Goal: Information Seeking & Learning: Learn about a topic

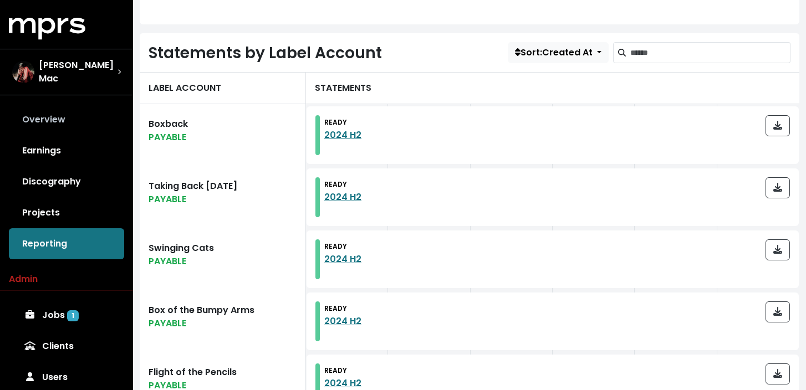
click at [59, 119] on link "Overview" at bounding box center [66, 119] width 115 height 31
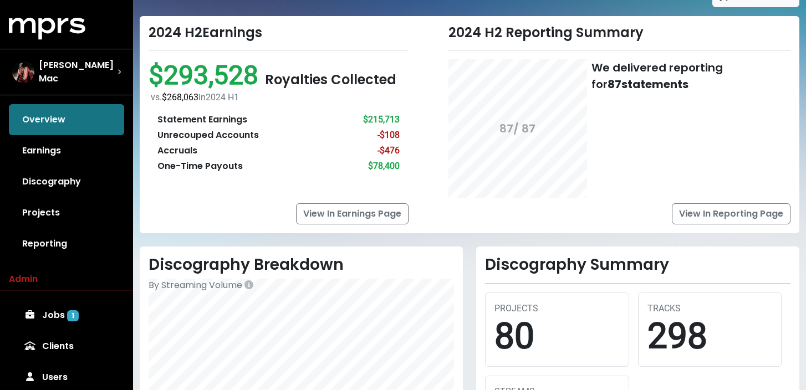
scroll to position [55, 0]
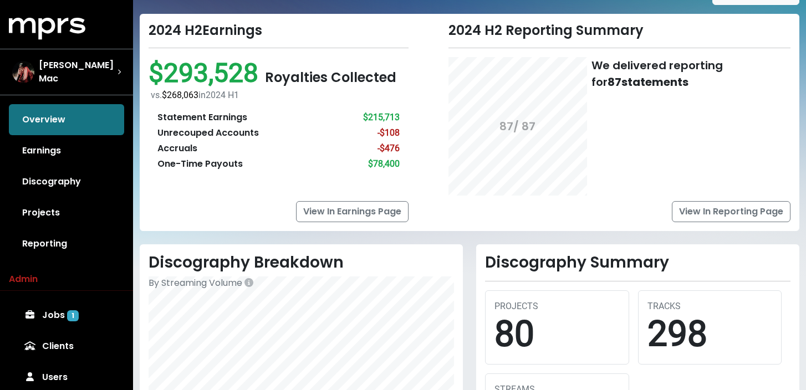
click at [215, 116] on div "Statement Earnings" at bounding box center [202, 117] width 90 height 13
click at [283, 112] on div "Statement Earnings $215,713" at bounding box center [278, 117] width 242 height 13
click at [230, 133] on div "Unrecouped Accounts" at bounding box center [207, 132] width 101 height 13
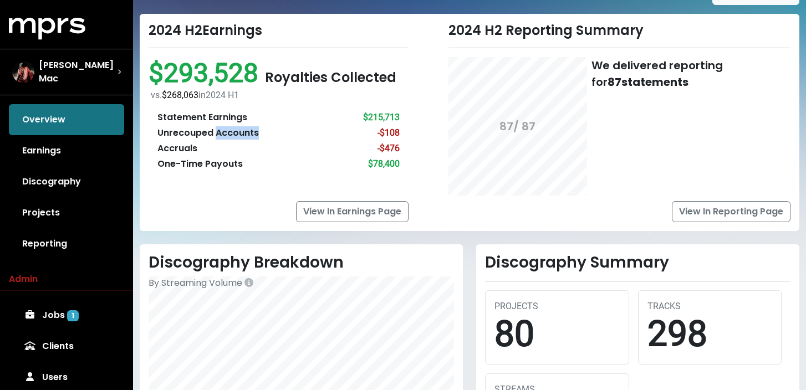
click at [230, 133] on div "Unrecouped Accounts" at bounding box center [207, 132] width 101 height 13
click at [190, 147] on div "Accruals" at bounding box center [177, 148] width 40 height 13
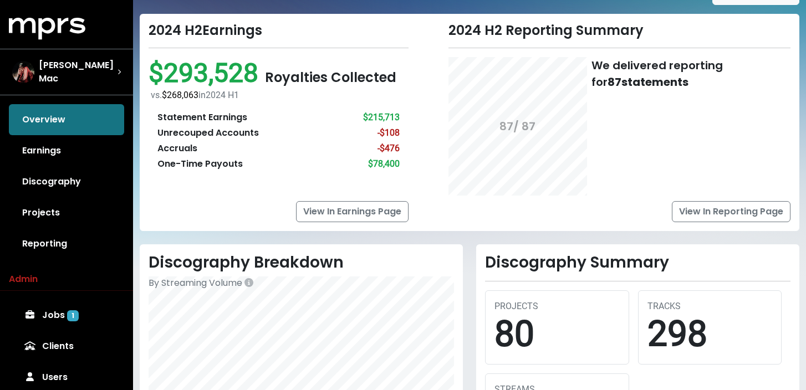
click at [217, 166] on div "One-Time Payouts" at bounding box center [199, 163] width 85 height 13
click at [443, 204] on div "2024 H2 Reporting Summary 87 / 87 We delivered reporting for 87 statements View…" at bounding box center [606, 122] width 382 height 199
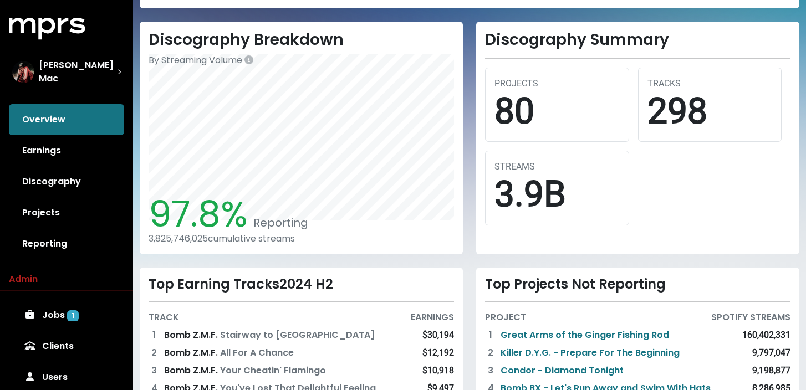
scroll to position [279, 0]
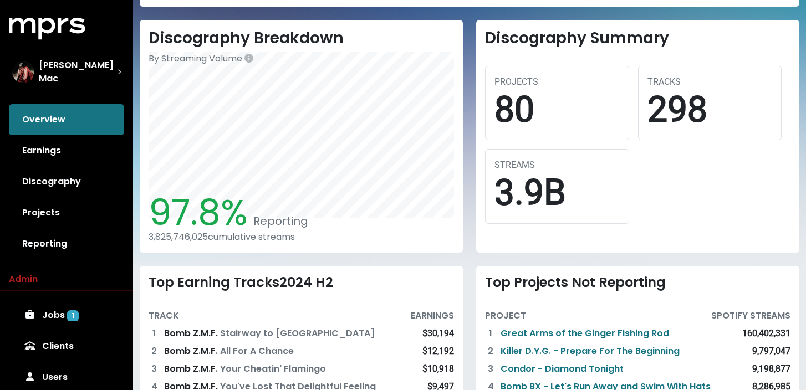
click at [228, 237] on div "3,825,746,025 cumulative streams" at bounding box center [301, 237] width 305 height 11
click at [468, 232] on div "Discography Breakdown By Streaming Volume 97.8% Reporting 3,825,746,025 cumulat…" at bounding box center [301, 136] width 336 height 233
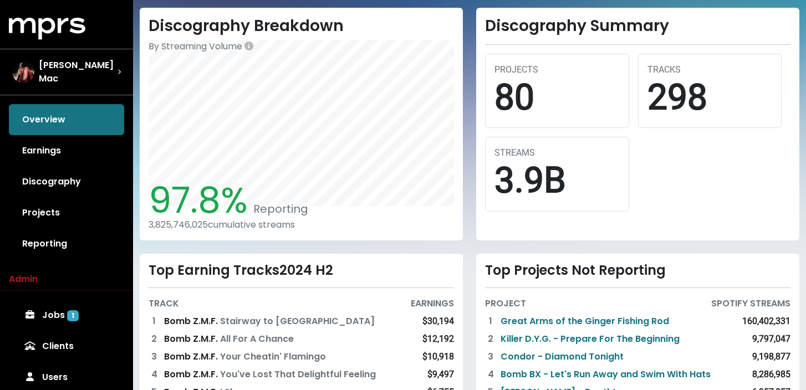
scroll to position [294, 0]
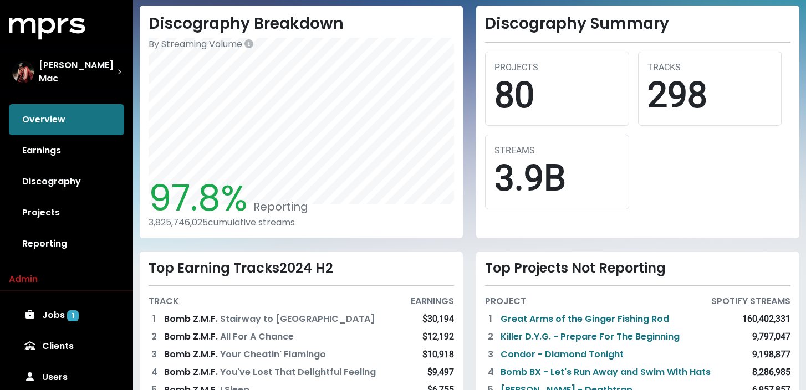
click at [200, 209] on span "97.8%" at bounding box center [198, 197] width 99 height 49
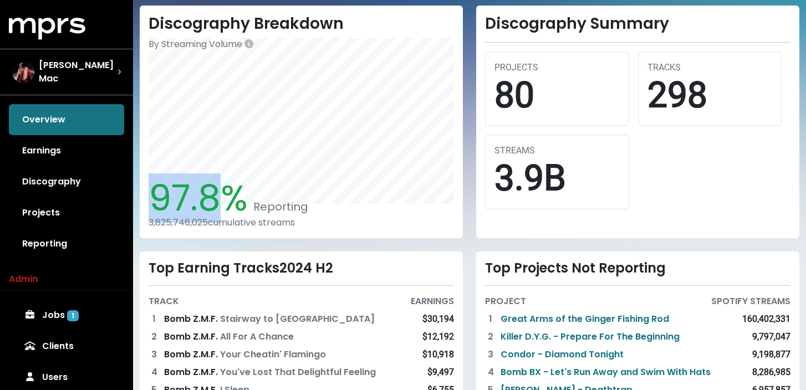
click at [200, 209] on span "97.8%" at bounding box center [198, 197] width 99 height 49
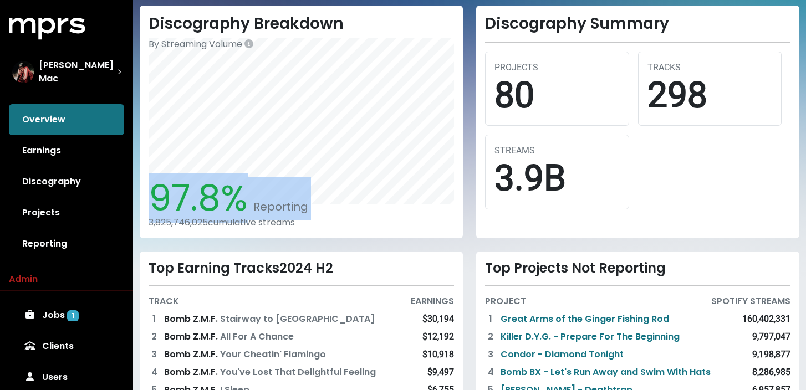
click at [200, 209] on span "97.8%" at bounding box center [198, 197] width 99 height 49
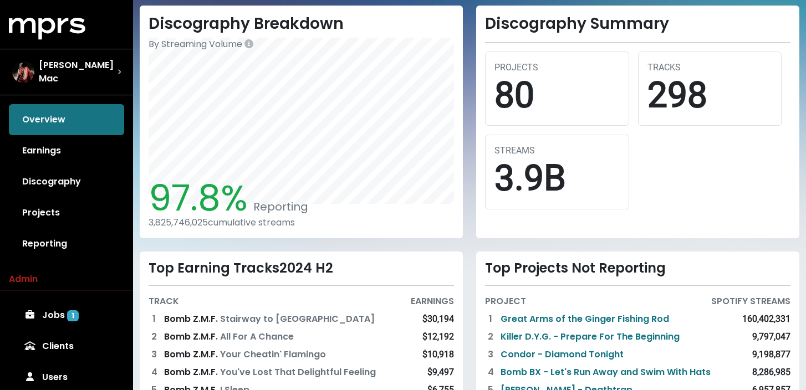
click at [341, 218] on div "3,825,746,025 cumulative streams" at bounding box center [301, 222] width 305 height 11
click at [471, 213] on div "Discography Summary PROJECTS 80 TRACKS 298 STREAMS 3.9B" at bounding box center [637, 122] width 336 height 233
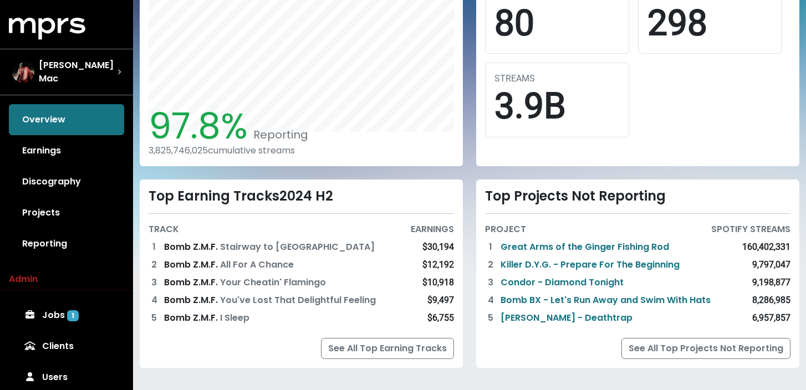
scroll to position [369, 0]
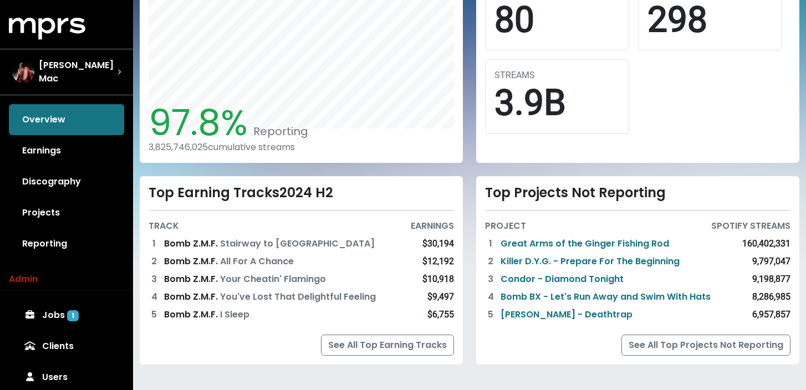
click at [255, 192] on div "Top Earning Tracks 2024 H2" at bounding box center [301, 193] width 305 height 16
click at [557, 191] on div "Top Projects Not Reporting" at bounding box center [637, 193] width 305 height 16
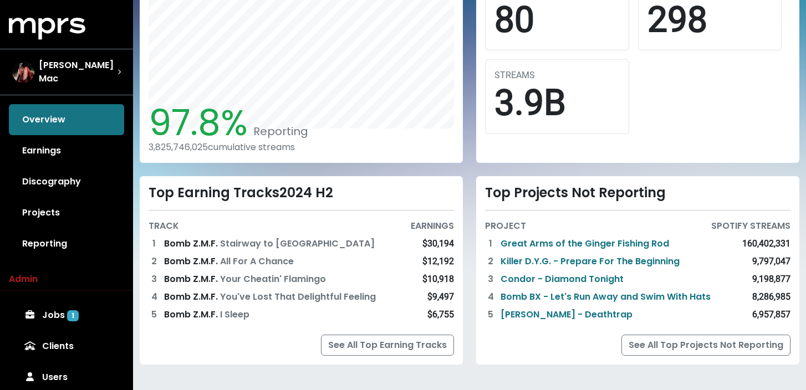
click at [546, 207] on div "Top Projects Not Reporting PROJECT SPOTIFY STREAMS 1 Great Arms of the Ginger F…" at bounding box center [637, 270] width 323 height 188
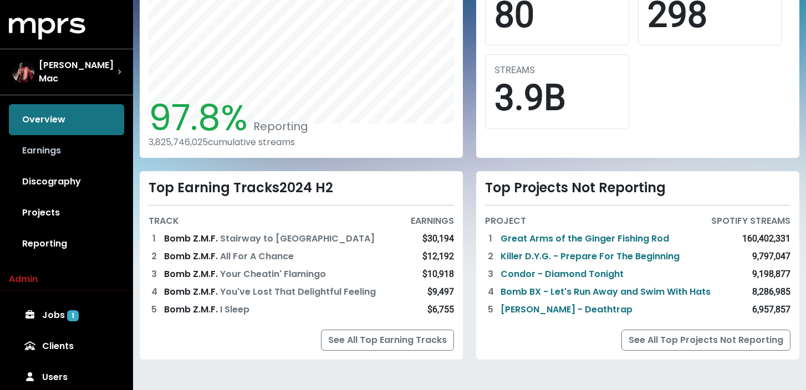
click at [49, 151] on link "Earnings" at bounding box center [66, 150] width 115 height 31
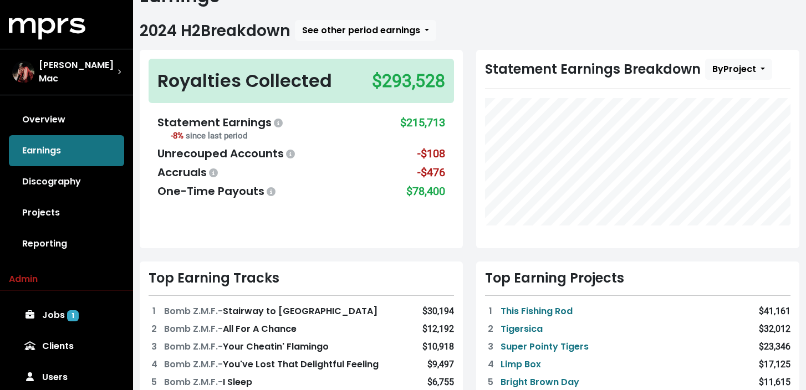
scroll to position [51, 0]
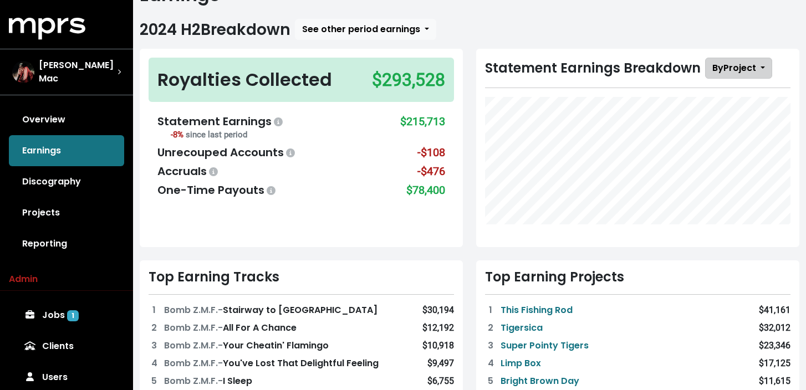
click at [744, 70] on span "By Project" at bounding box center [734, 68] width 44 height 13
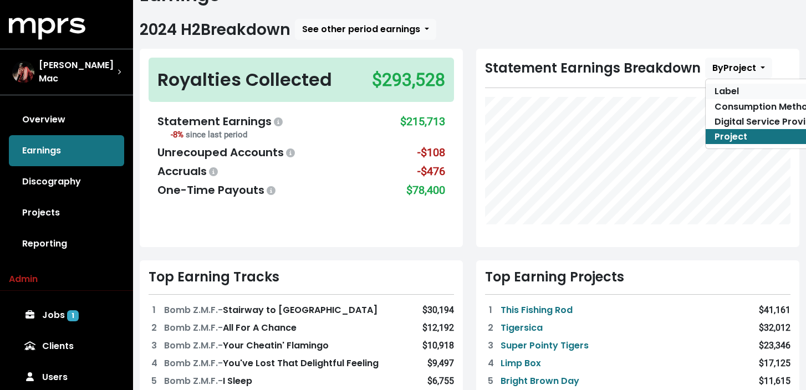
click at [737, 91] on link "Label" at bounding box center [767, 91] width 124 height 15
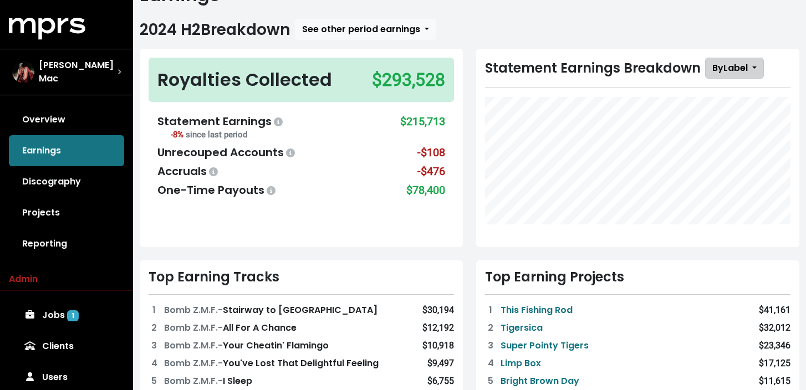
click at [723, 68] on span "By Label" at bounding box center [729, 68] width 35 height 13
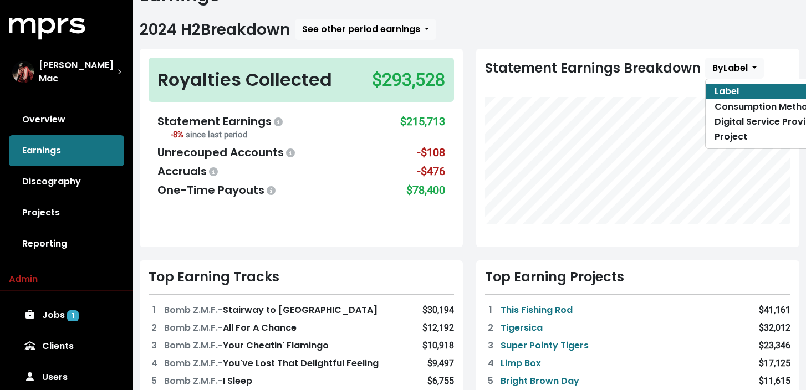
click at [616, 298] on div "Top Earning Projects 1 This Fishing Rod $41,161 2 Tigersica $32,012 3 Super Poi…" at bounding box center [637, 389] width 323 height 259
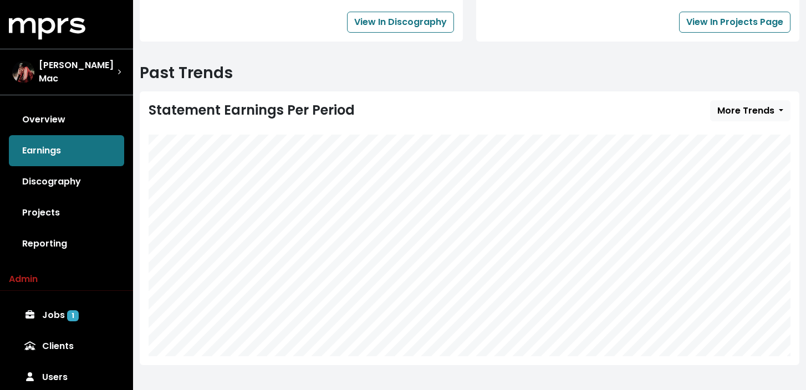
scroll to position [535, 0]
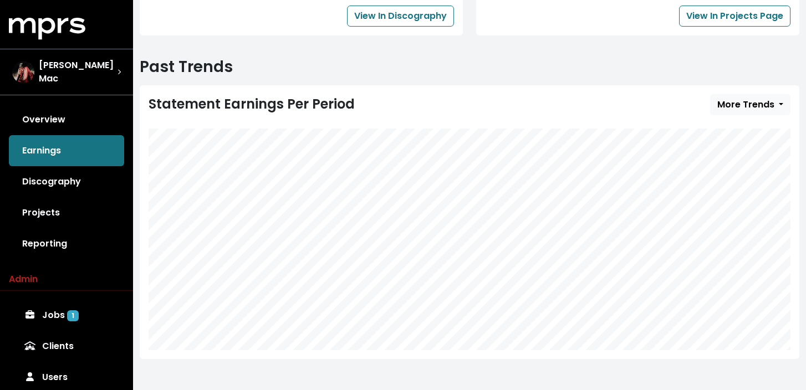
click at [663, 106] on div "Statement Earnings Per Period More Trends" at bounding box center [470, 104] width 642 height 21
click at [751, 110] on span "More Trends" at bounding box center [745, 104] width 57 height 13
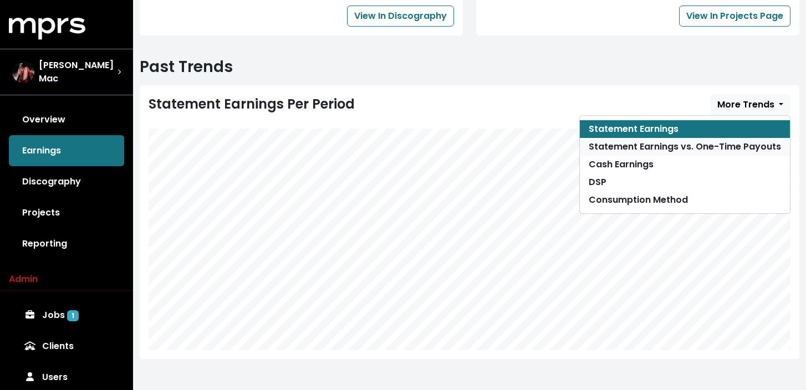
click at [739, 141] on link "Statement Earnings vs. One-Time Payouts" at bounding box center [685, 147] width 210 height 18
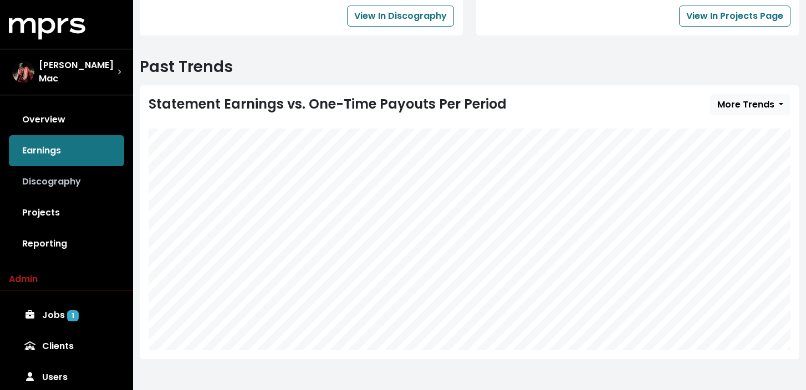
click at [57, 177] on link "Discography" at bounding box center [66, 181] width 115 height 31
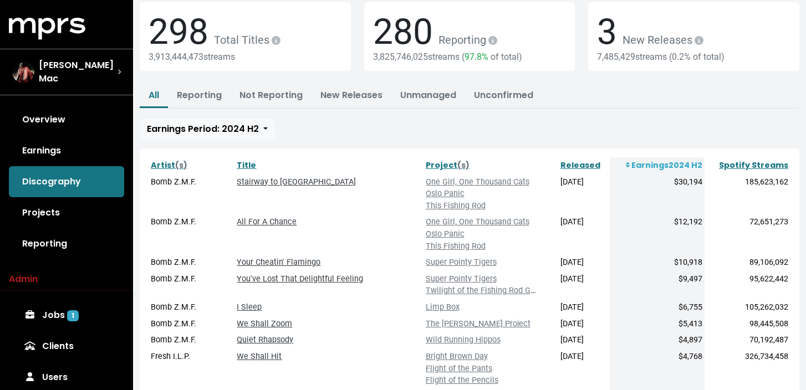
scroll to position [75, 0]
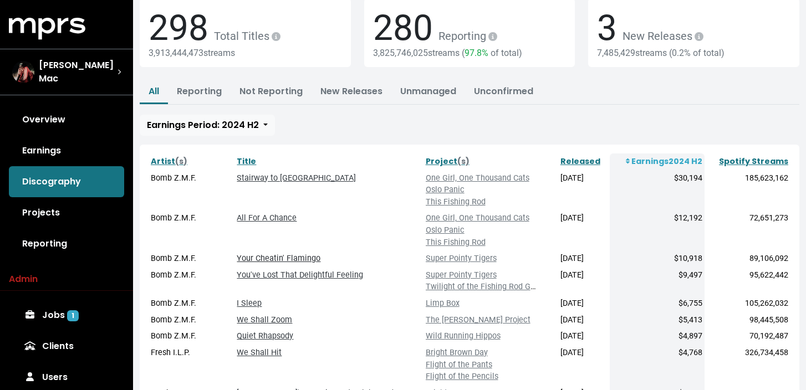
click at [279, 256] on link "Your Cheatin' Flamingo" at bounding box center [279, 258] width 84 height 9
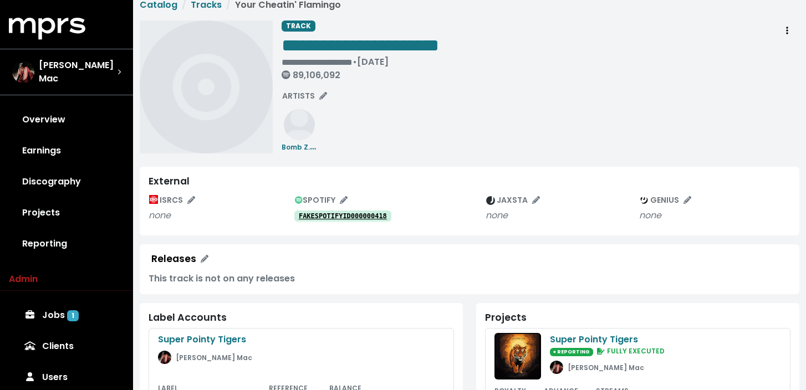
scroll to position [14, 0]
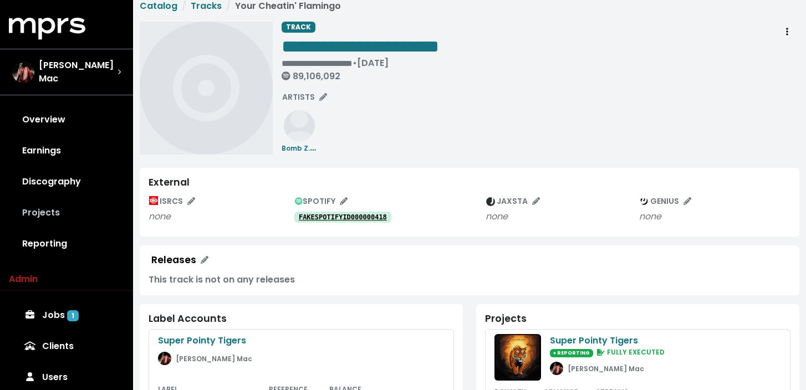
click at [44, 202] on link "Projects" at bounding box center [66, 212] width 115 height 31
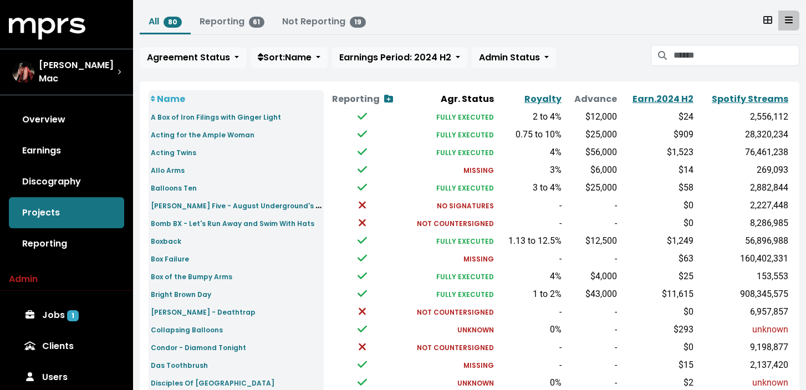
scroll to position [65, 0]
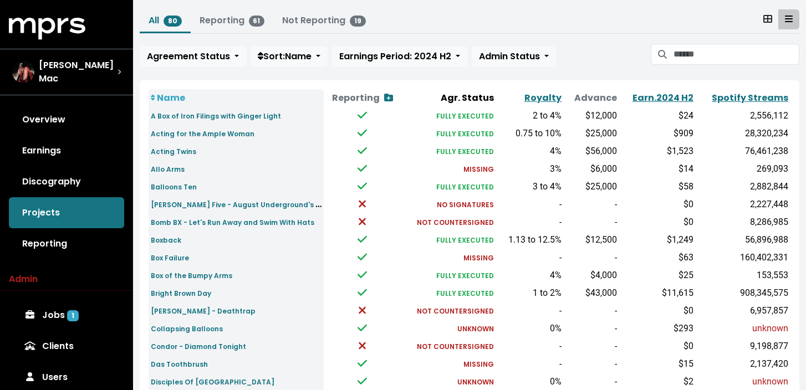
click at [278, 160] on td "Allo Arms" at bounding box center [236, 169] width 175 height 18
click at [229, 57] on button "Agreement Status" at bounding box center [193, 56] width 106 height 21
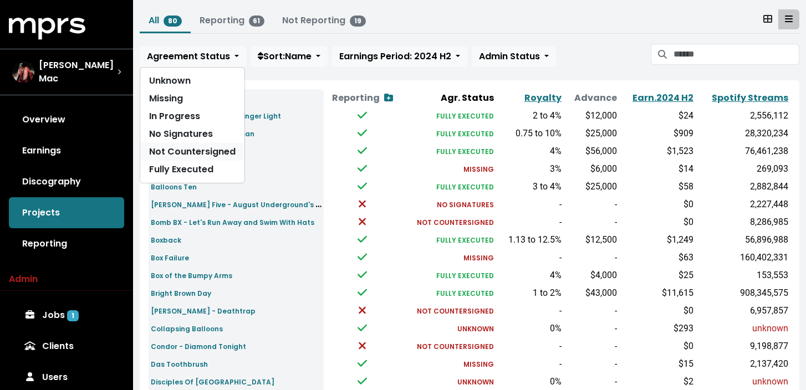
click at [199, 155] on link "Not Countersigned" at bounding box center [192, 152] width 104 height 18
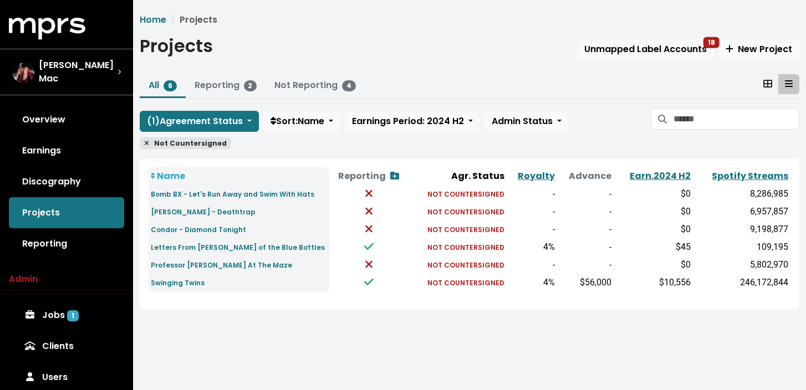
click at [144, 146] on span "Not Countersigned" at bounding box center [185, 143] width 91 height 12
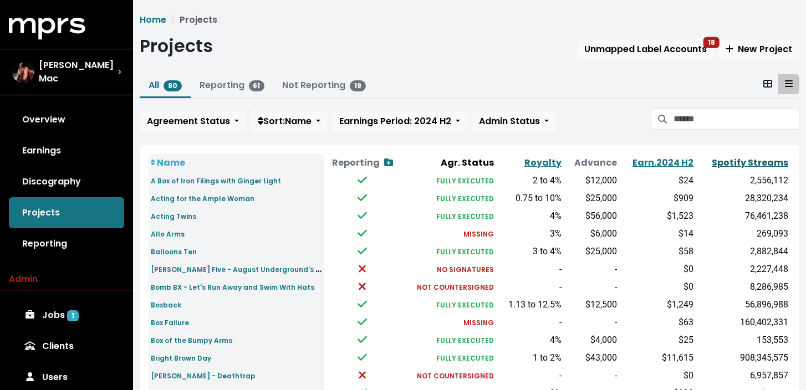
click at [744, 161] on link "Spotify Streams" at bounding box center [750, 162] width 76 height 13
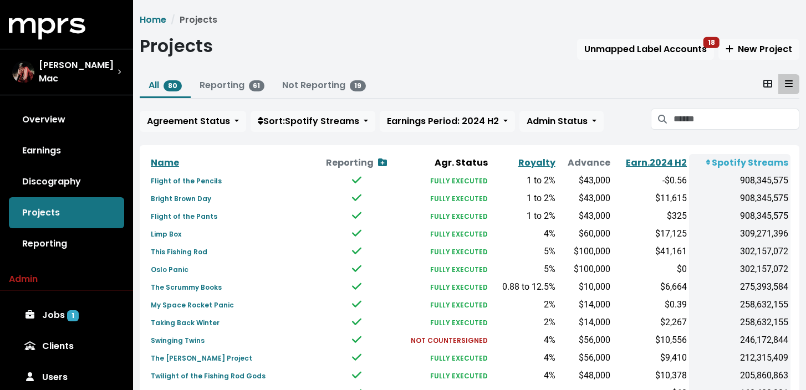
click at [418, 343] on small "NOT COUNTERSIGNED" at bounding box center [449, 340] width 77 height 9
click at [606, 315] on td "$14,000" at bounding box center [584, 323] width 55 height 18
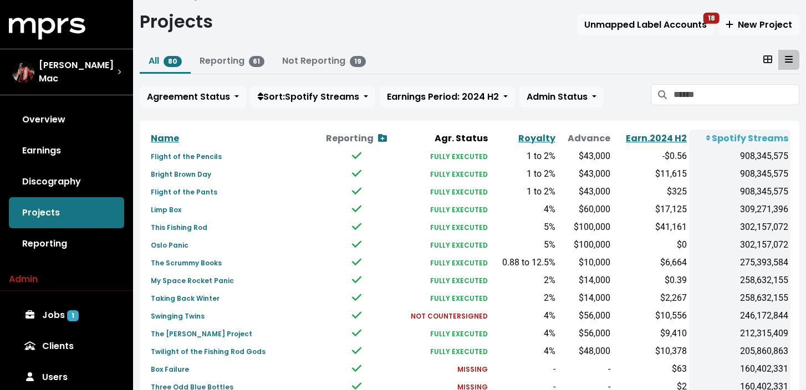
scroll to position [23, 0]
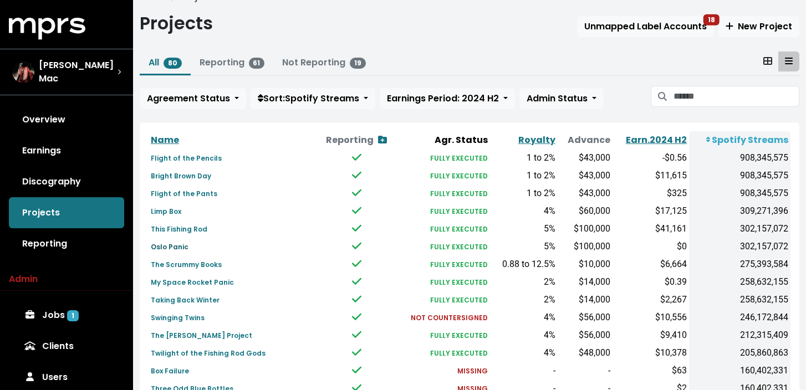
click at [176, 244] on small "Oslo Panic" at bounding box center [170, 246] width 38 height 9
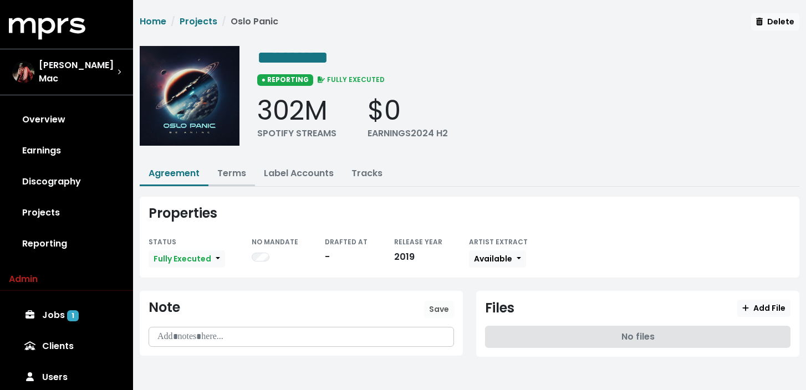
click at [229, 173] on link "Terms" at bounding box center [231, 173] width 29 height 13
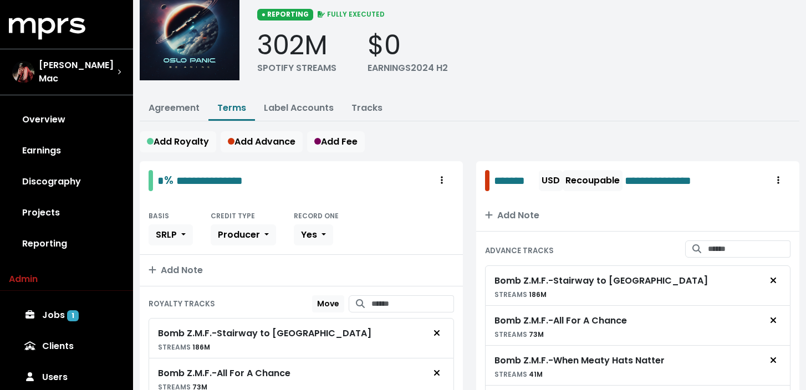
scroll to position [93, 0]
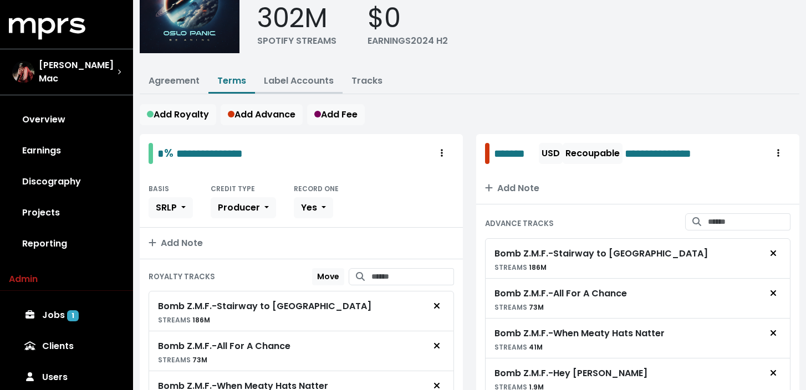
click at [316, 76] on link "Label Accounts" at bounding box center [299, 80] width 70 height 13
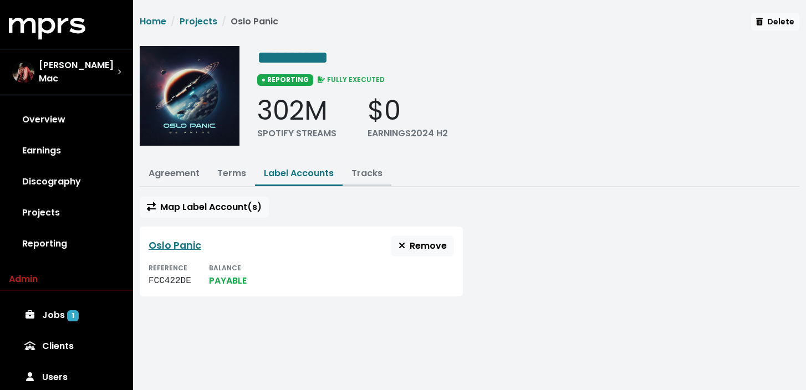
click at [366, 176] on link "Tracks" at bounding box center [366, 173] width 31 height 13
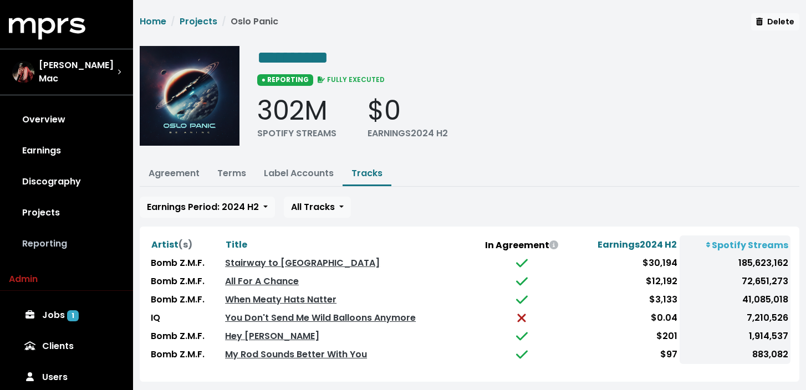
click at [67, 236] on link "Reporting" at bounding box center [66, 243] width 115 height 31
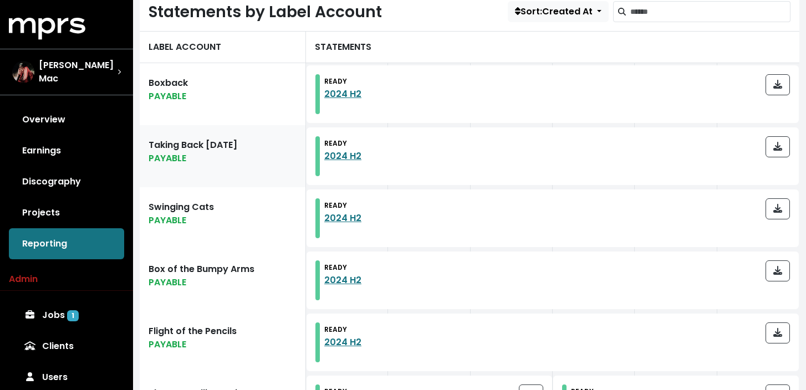
scroll to position [329, 0]
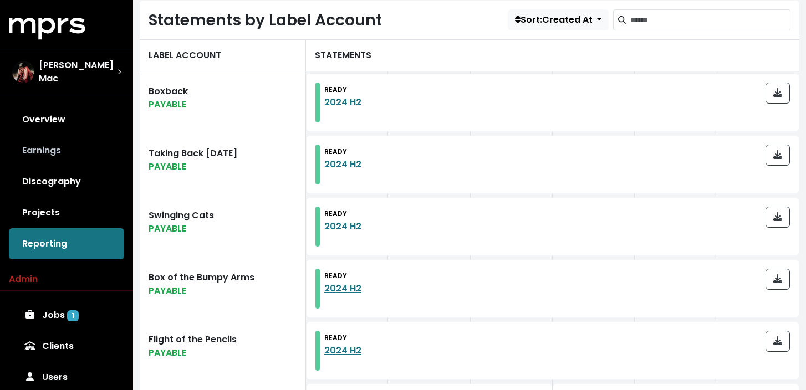
click at [79, 150] on link "Earnings" at bounding box center [66, 150] width 115 height 31
